Goal: Find specific page/section: Find specific page/section

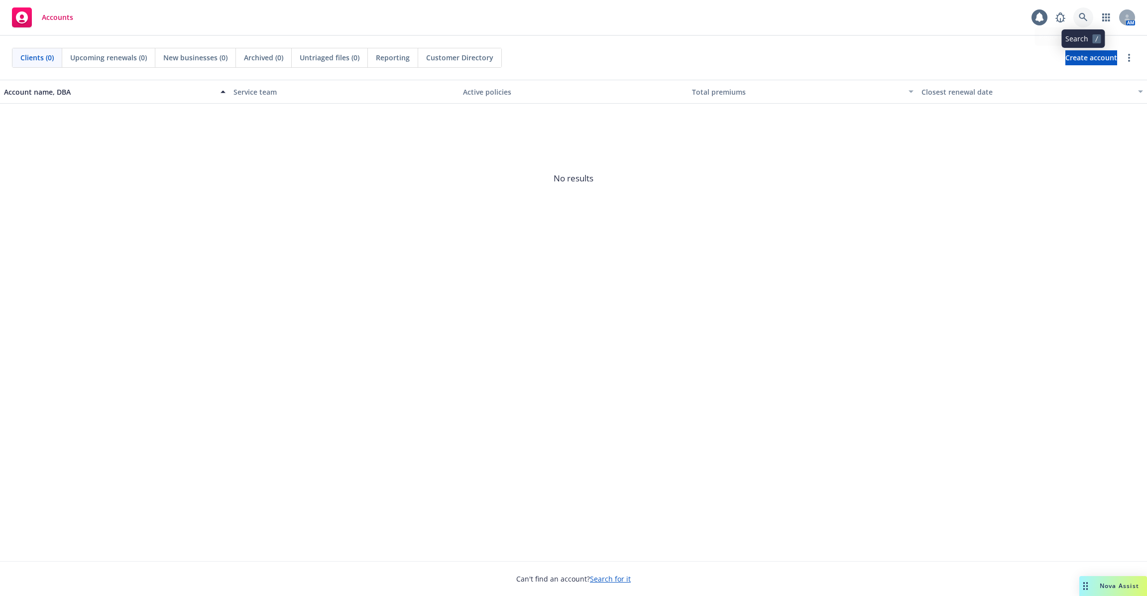
click at [1088, 12] on link at bounding box center [1084, 17] width 20 height 20
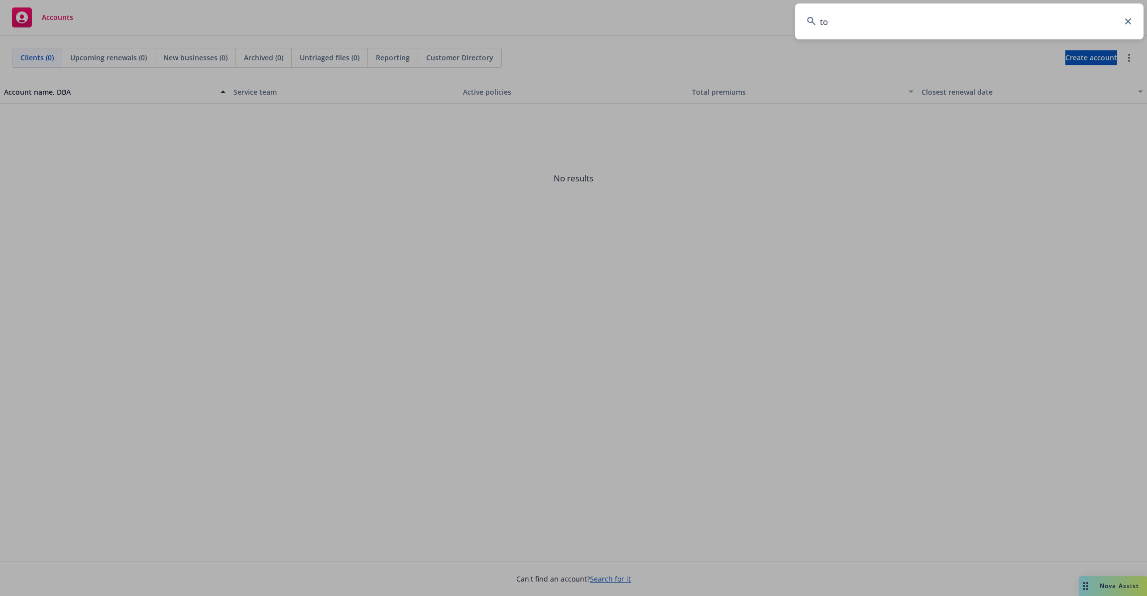
type input "t"
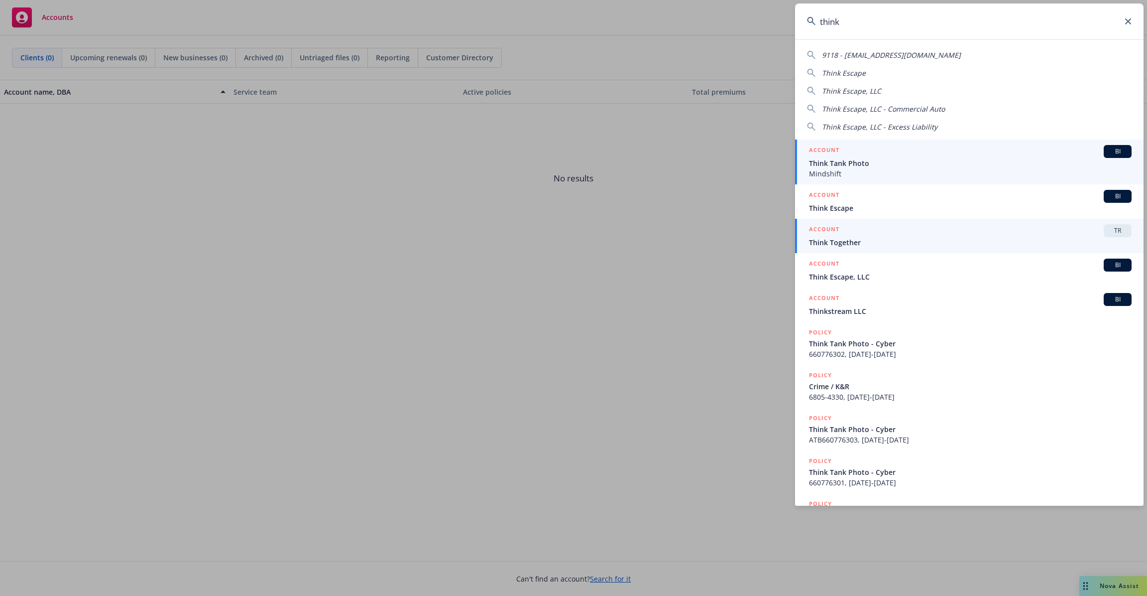
type input "think"
click at [862, 243] on span "Think Together" at bounding box center [970, 242] width 323 height 10
